Goal: Transaction & Acquisition: Download file/media

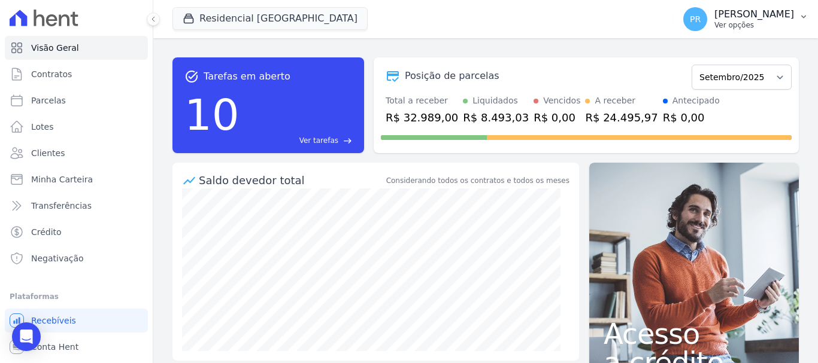
drag, startPoint x: 737, startPoint y: 17, endPoint x: 731, endPoint y: 32, distance: 15.6
click at [737, 17] on p "[PERSON_NAME]" at bounding box center [754, 14] width 80 height 12
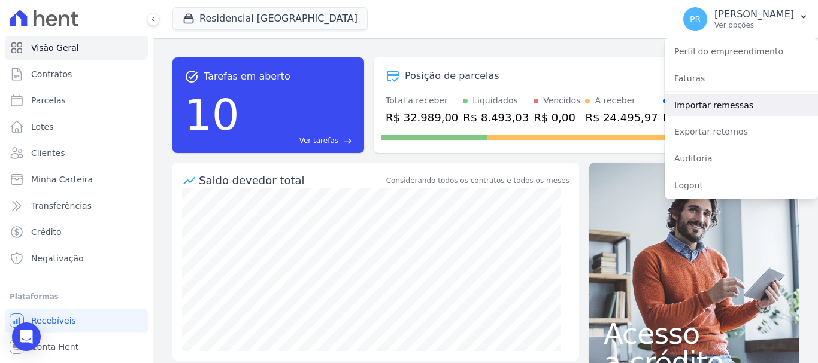
click at [721, 99] on link "Importar remessas" at bounding box center [741, 106] width 153 height 22
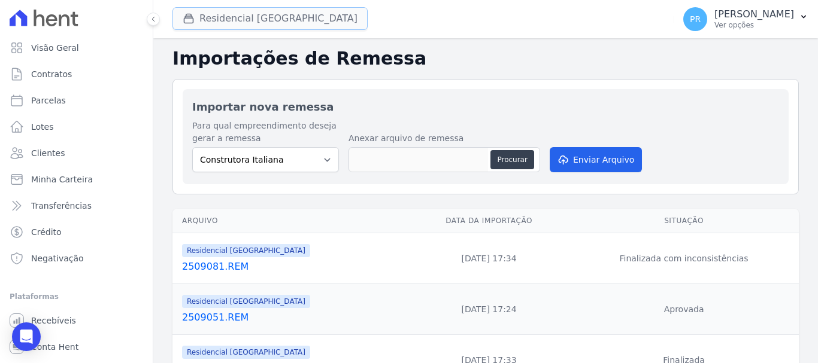
drag, startPoint x: 279, startPoint y: 16, endPoint x: 237, endPoint y: 22, distance: 42.3
click at [279, 16] on button "Residencial [GEOGRAPHIC_DATA]" at bounding box center [269, 18] width 195 height 23
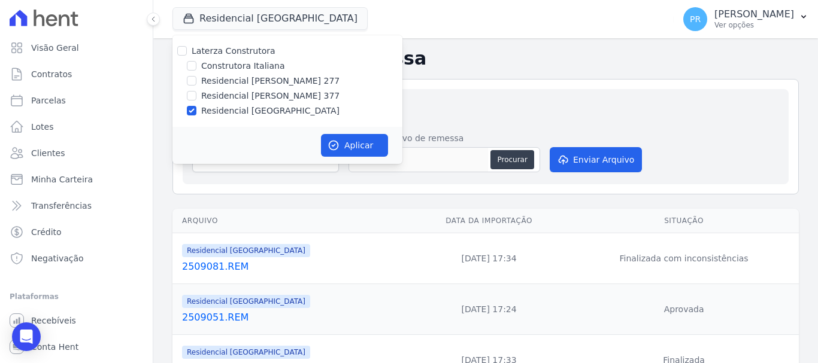
click at [216, 49] on label "Laterza Construtora" at bounding box center [234, 51] width 84 height 10
click at [187, 49] on input "Laterza Construtora" at bounding box center [182, 51] width 10 height 10
checkbox input "true"
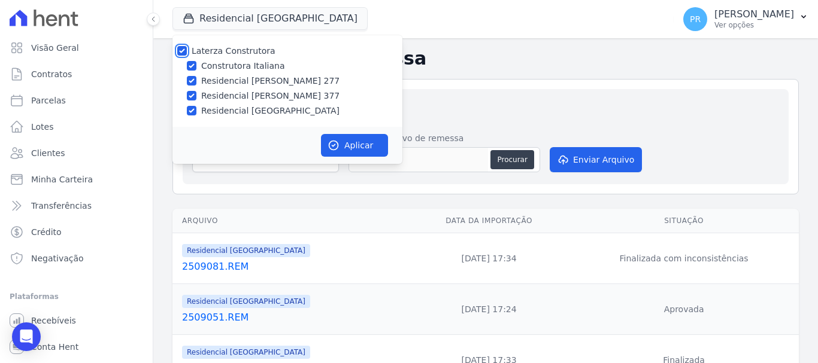
checkbox input "true"
click at [218, 50] on label "Laterza Construtora" at bounding box center [234, 51] width 84 height 10
click at [187, 50] on input "Laterza Construtora" at bounding box center [182, 51] width 10 height 10
checkbox input "false"
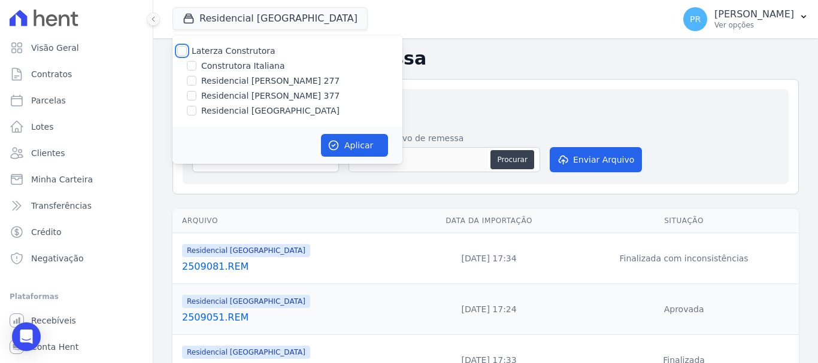
checkbox input "false"
click at [260, 78] on label "Residencial [PERSON_NAME] 277" at bounding box center [270, 81] width 138 height 13
click at [196, 78] on input "Residencial [PERSON_NAME] 277" at bounding box center [192, 81] width 10 height 10
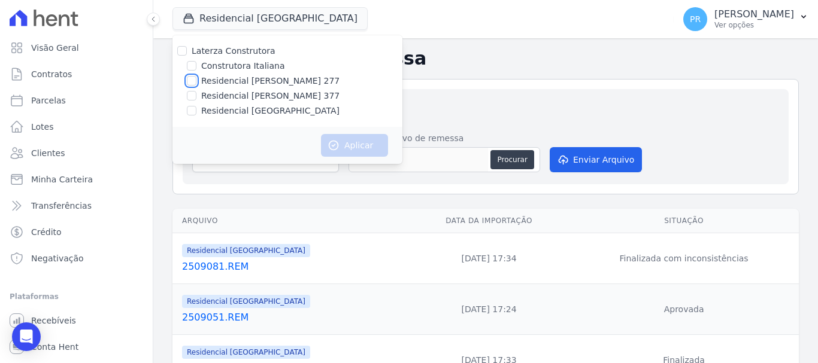
checkbox input "true"
click at [371, 154] on button "Aplicar" at bounding box center [354, 145] width 67 height 23
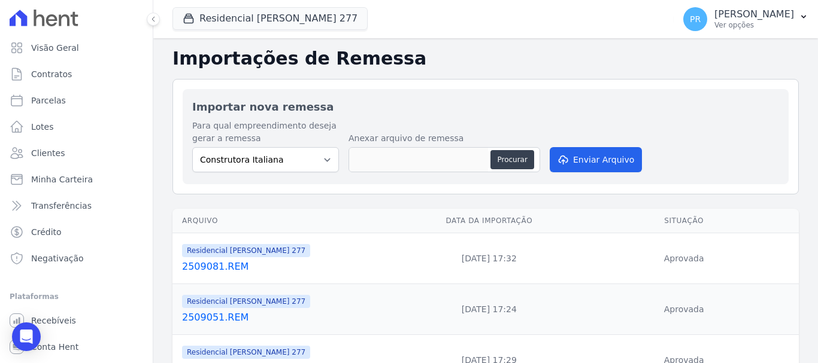
click at [97, 106] on link "Parcelas" at bounding box center [76, 101] width 143 height 24
select select
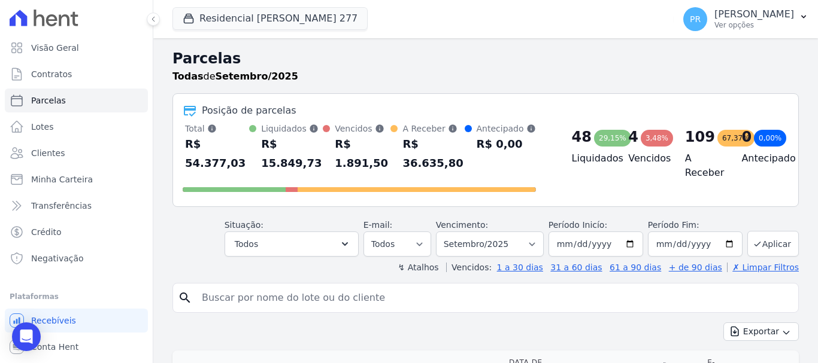
click at [272, 286] on input "search" at bounding box center [494, 298] width 599 height 24
type input "lorraini ka"
select select
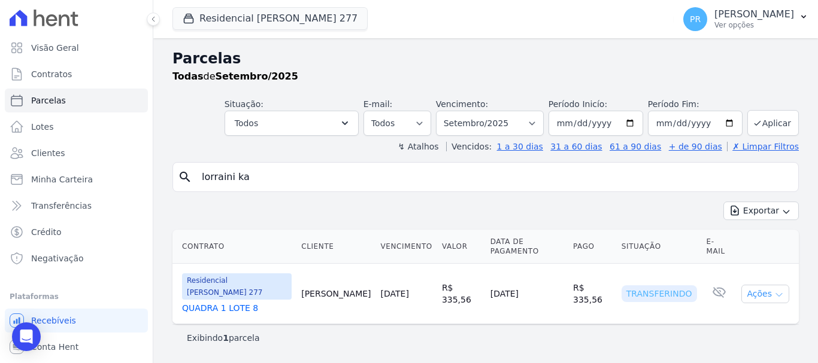
click at [782, 294] on icon "button" at bounding box center [779, 295] width 6 height 3
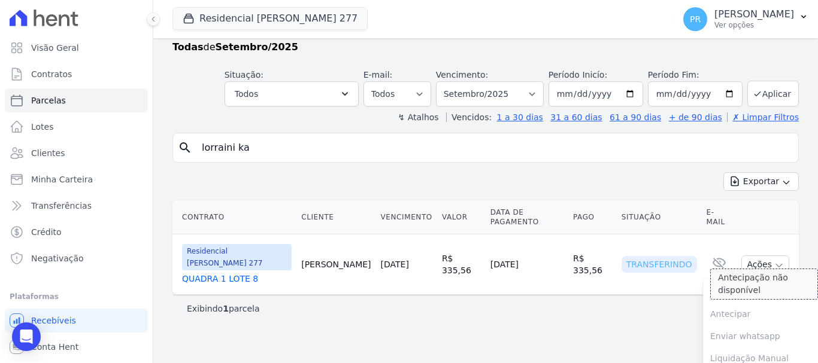
scroll to position [45, 0]
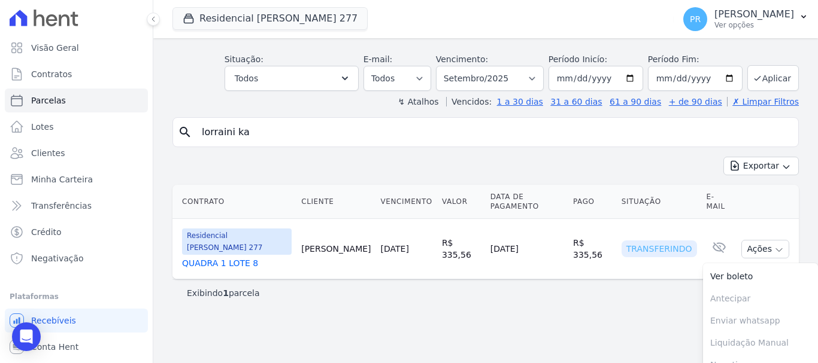
click at [241, 257] on link "QUADRA 1 LOTE 8" at bounding box center [237, 263] width 110 height 12
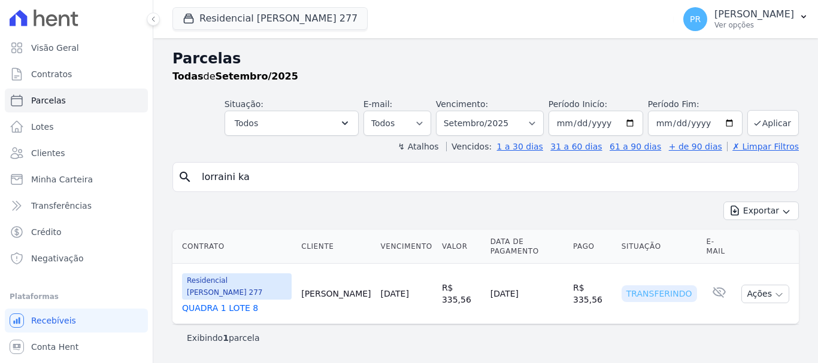
scroll to position [0, 0]
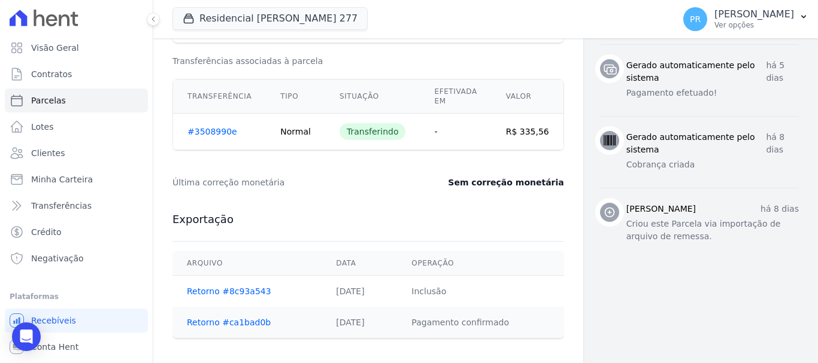
scroll to position [539, 0]
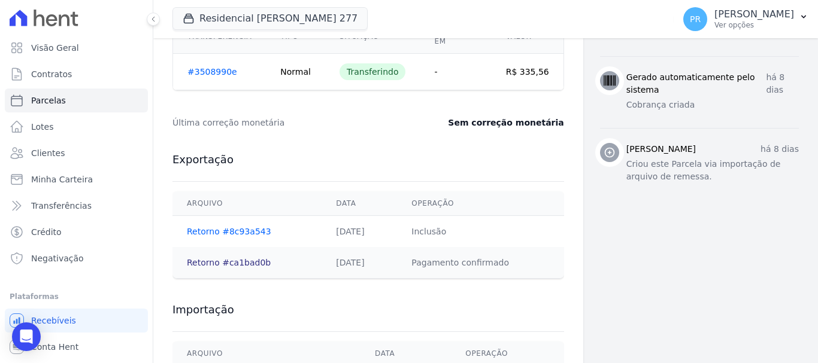
click at [235, 265] on link "Retorno #ca1bad0b" at bounding box center [229, 263] width 84 height 10
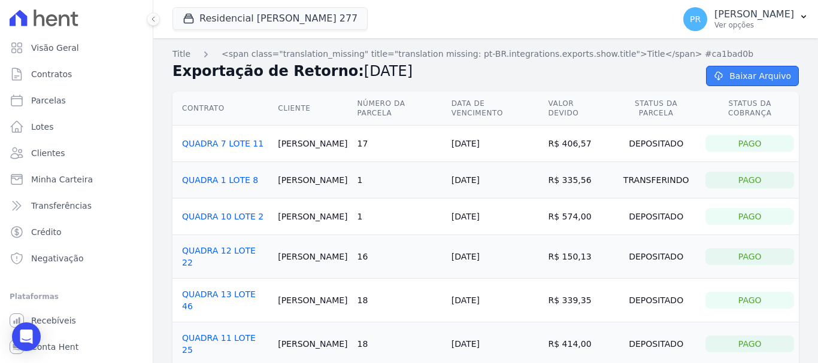
click at [737, 81] on link "Baixar Arquivo" at bounding box center [752, 76] width 93 height 20
